Goal: Transaction & Acquisition: Purchase product/service

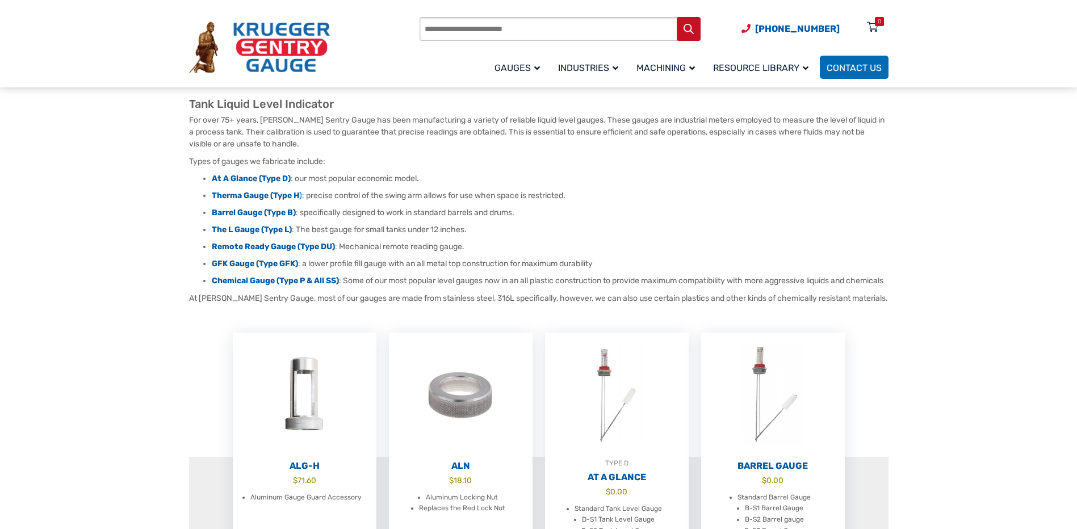
scroll to position [114, 0]
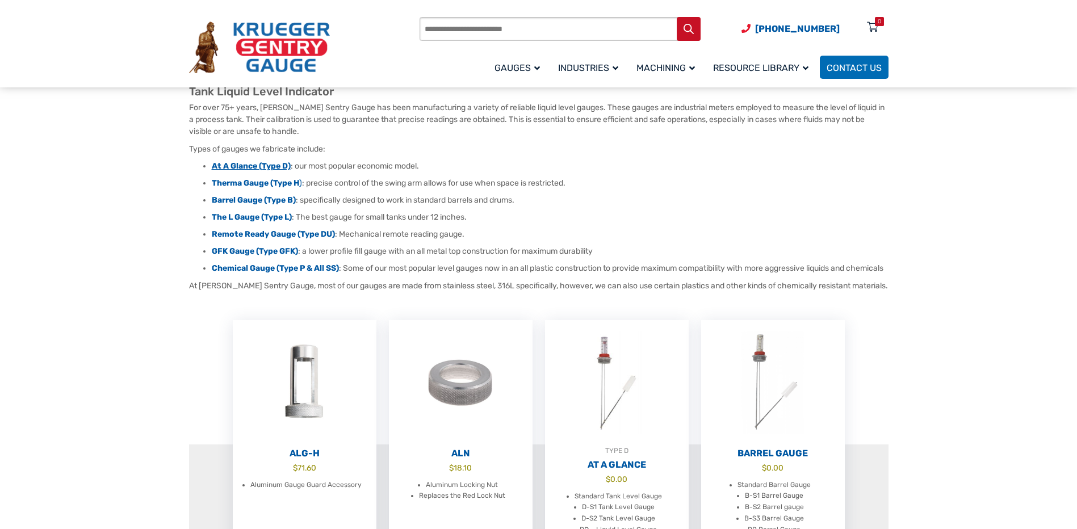
click at [229, 169] on strong "At A Glance (Type D)" at bounding box center [251, 166] width 79 height 10
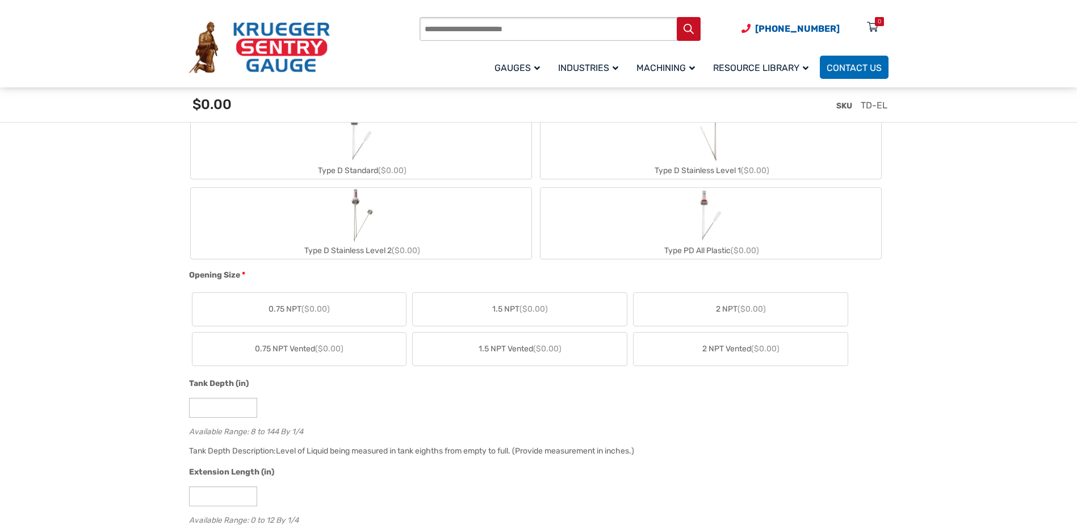
scroll to position [511, 0]
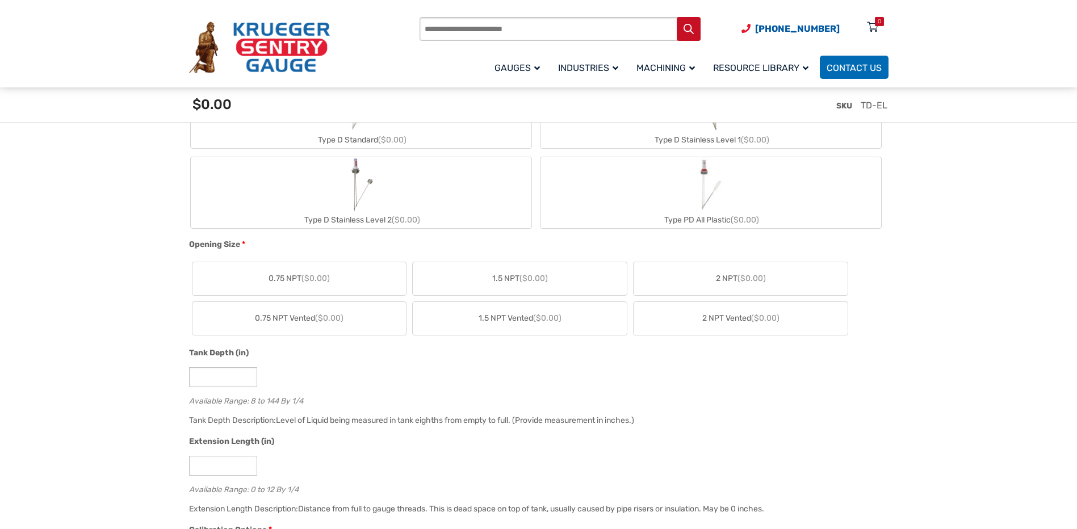
click at [740, 274] on span "($0.00)" at bounding box center [752, 279] width 28 height 10
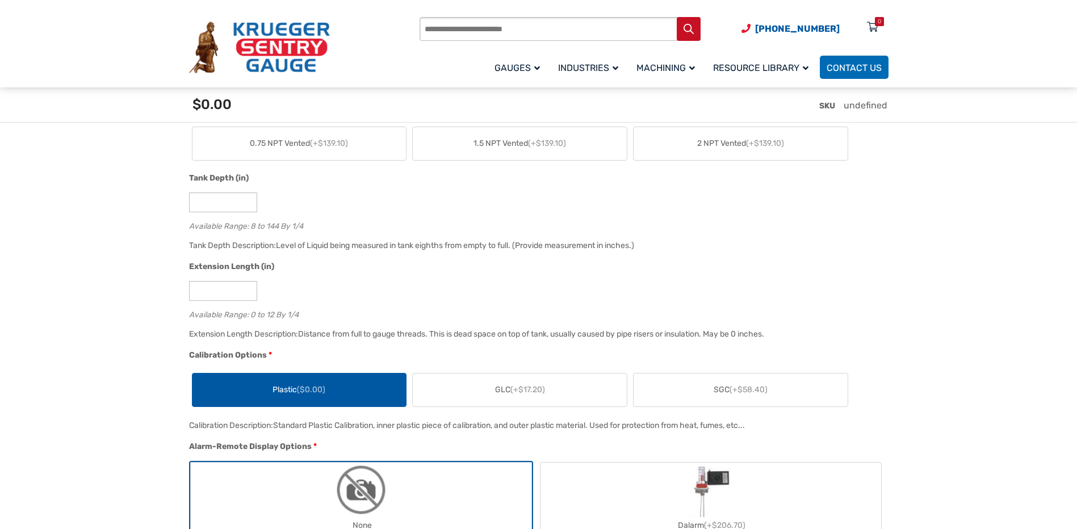
scroll to position [738, 0]
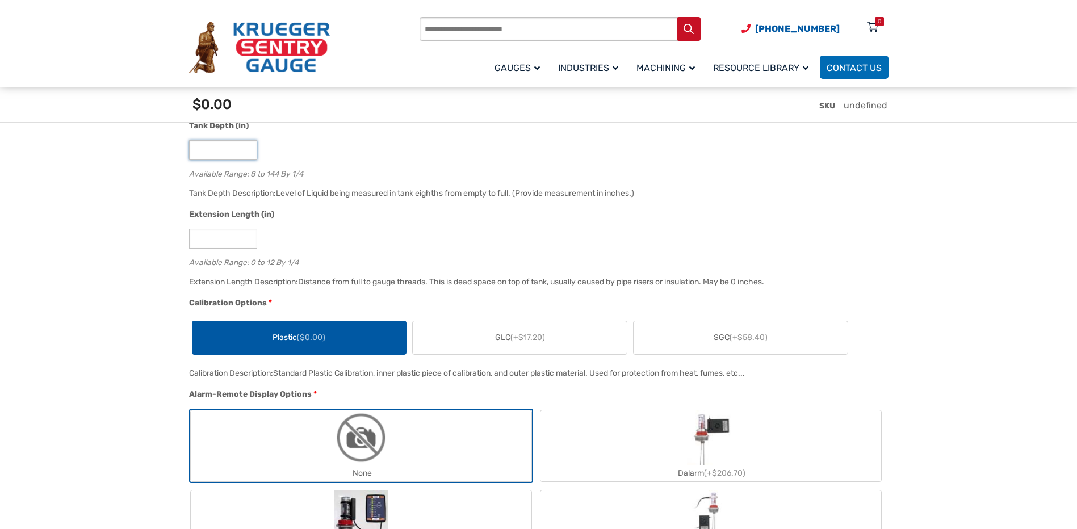
drag, startPoint x: 202, startPoint y: 152, endPoint x: 180, endPoint y: 156, distance: 22.5
click at [366, 188] on div "Tank Depth Description: Level of Liquid being measured in tank eighths from emp…" at bounding box center [535, 197] width 699 height 22
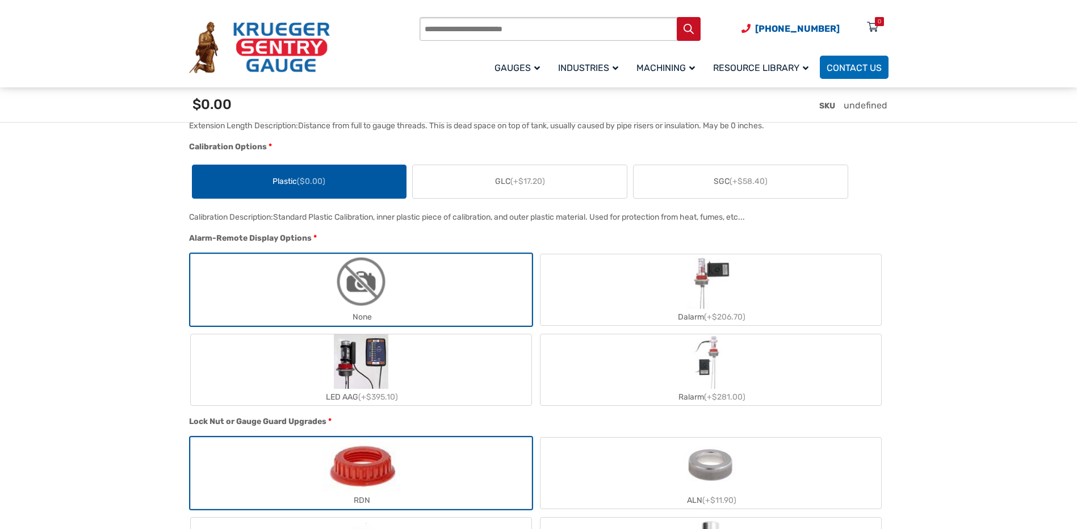
scroll to position [908, 0]
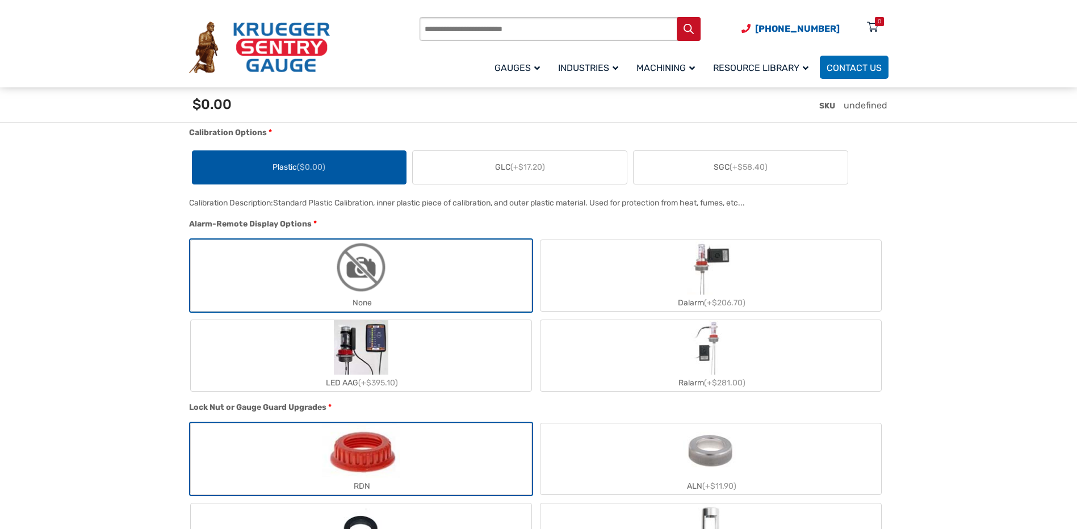
click at [254, 173] on label "Plastic ($0.00)" at bounding box center [299, 167] width 214 height 33
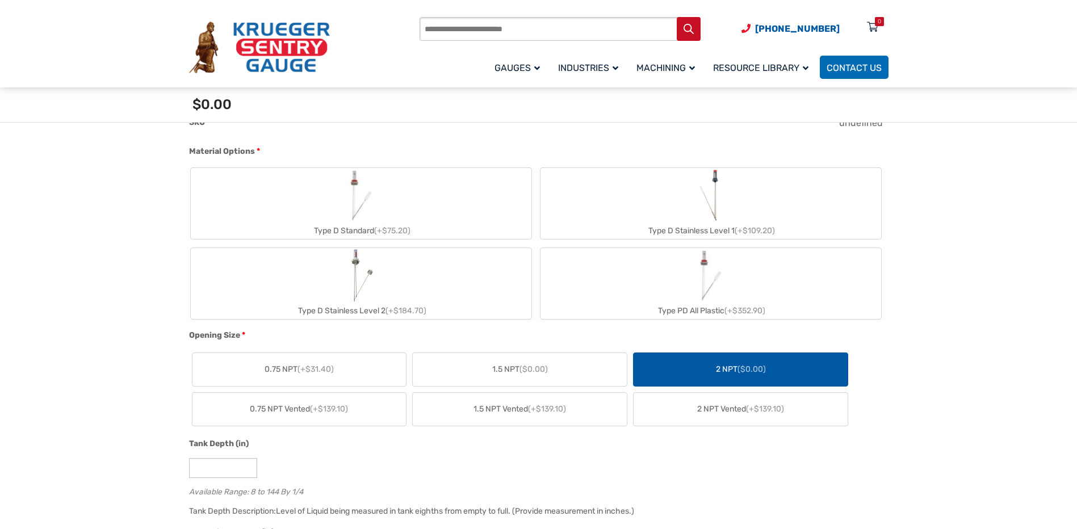
scroll to position [397, 0]
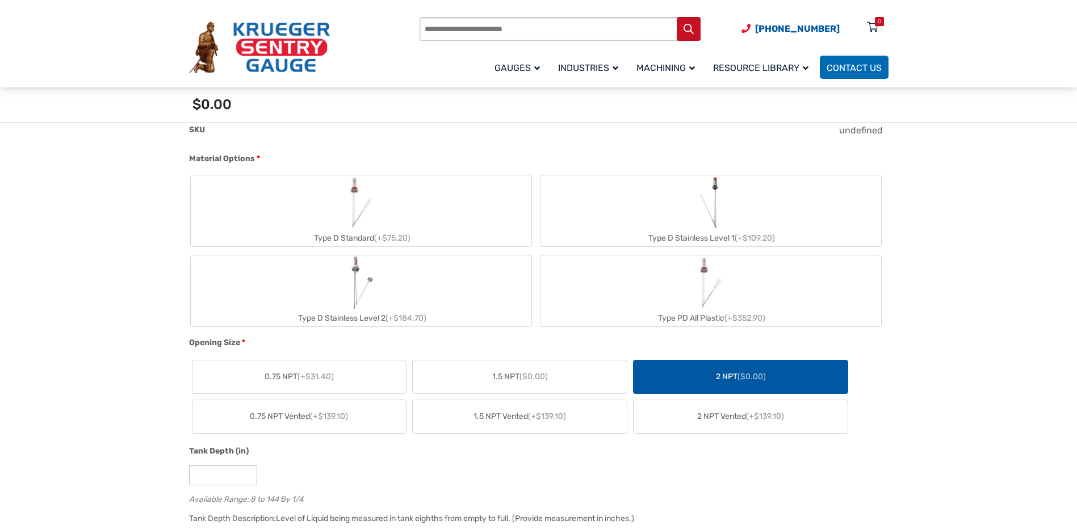
click at [354, 212] on img "Type D Standard" at bounding box center [361, 202] width 55 height 55
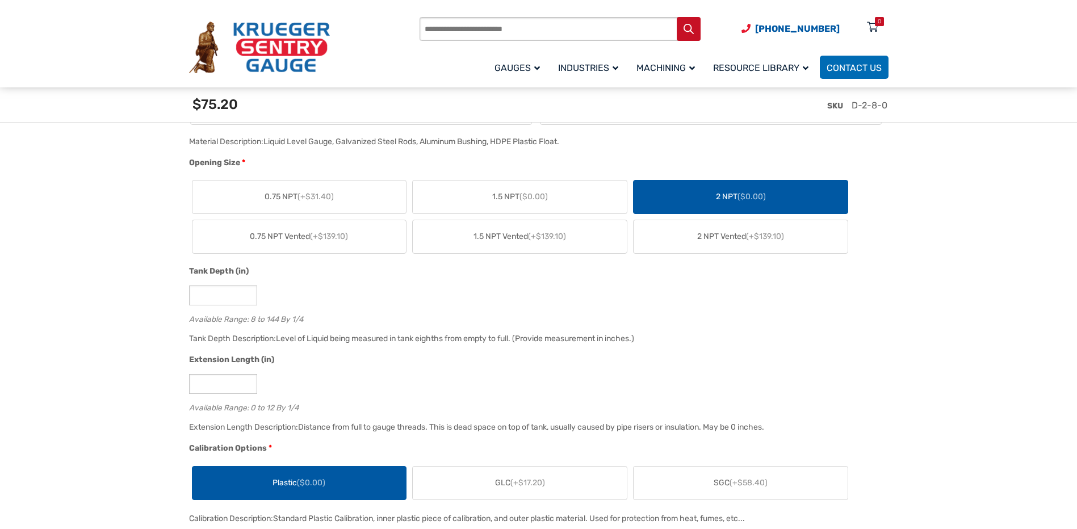
scroll to position [625, 0]
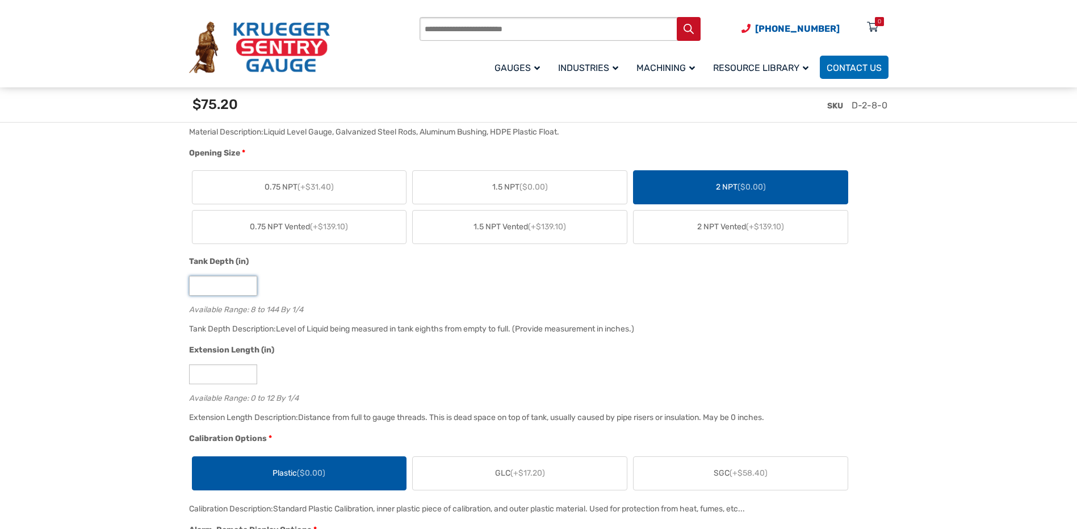
drag, startPoint x: 210, startPoint y: 284, endPoint x: 182, endPoint y: 284, distance: 27.3
type input "**"
click at [228, 376] on input "*" at bounding box center [223, 375] width 68 height 20
click at [337, 365] on div "Extension Length (in) * Available Range: 0 to 12 By 1/4" at bounding box center [535, 377] width 699 height 66
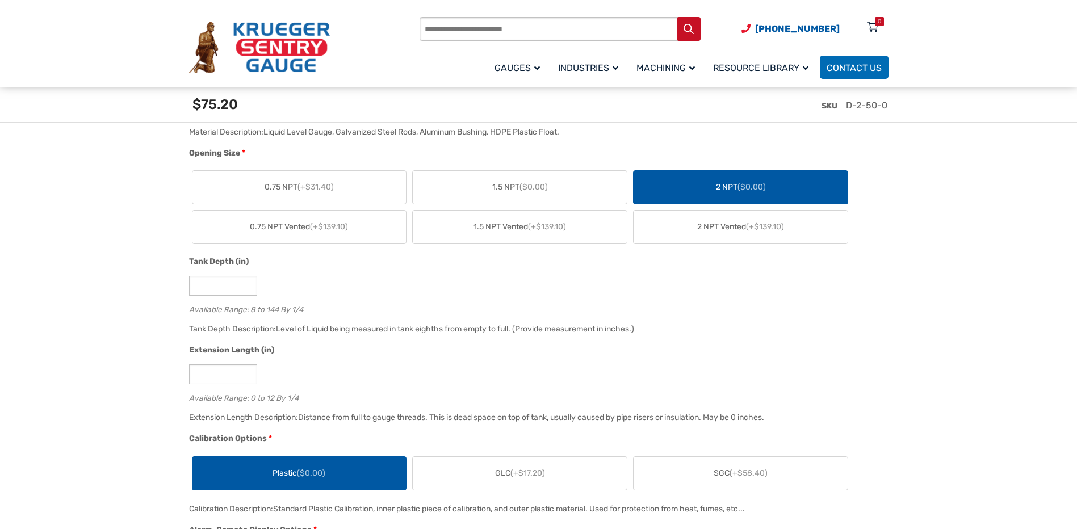
click at [509, 33] on input "Products search" at bounding box center [560, 29] width 281 height 24
